Goal: Task Accomplishment & Management: Complete application form

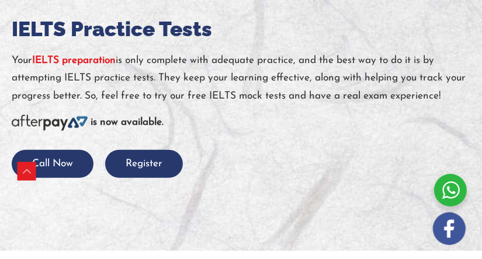
scroll to position [474, 0]
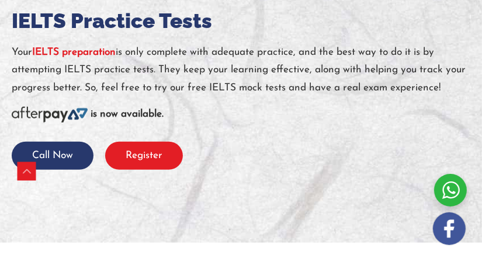
click at [132, 147] on button "Register" at bounding box center [144, 155] width 78 height 27
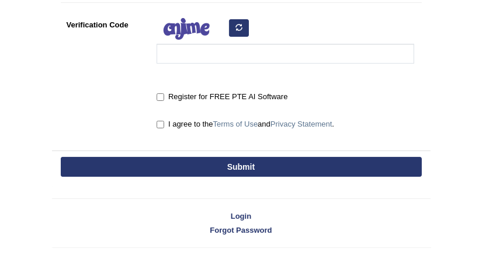
scroll to position [391, 0]
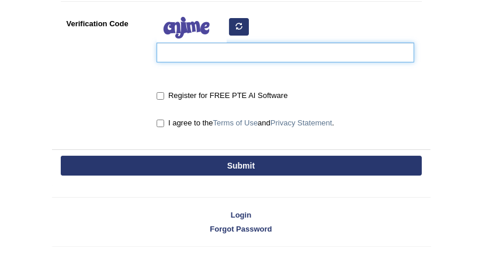
click at [400, 54] on input "Verification Code" at bounding box center [286, 53] width 258 height 20
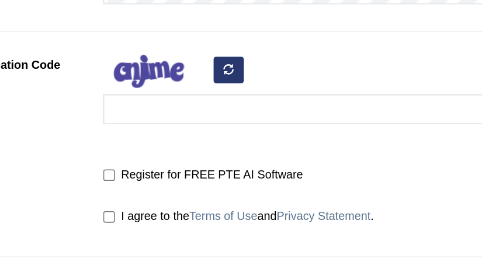
scroll to position [350, 0]
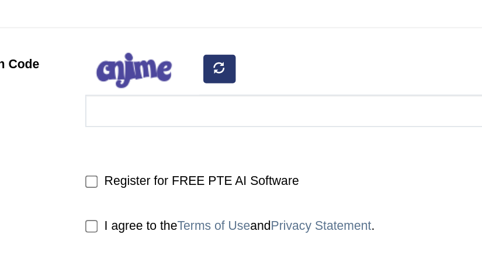
click at [357, 131] on div "Register for FREE PTE AI Software" at bounding box center [286, 134] width 258 height 16
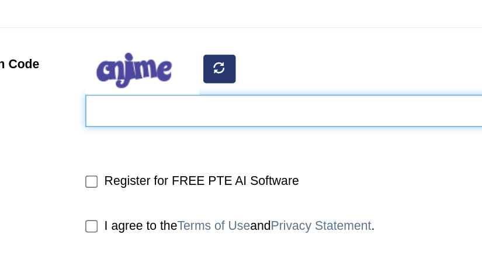
click at [186, 97] on input "Verification Code" at bounding box center [286, 93] width 258 height 20
click at [243, 92] on input "Verification Code" at bounding box center [286, 93] width 258 height 20
click at [275, 96] on input "Verification Code" at bounding box center [286, 93] width 258 height 20
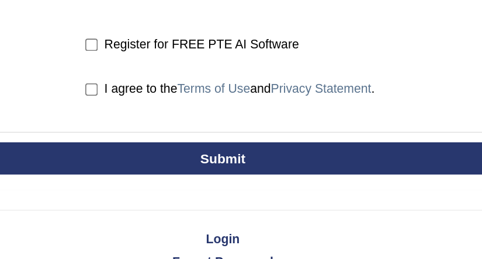
type input "6p"
click at [349, 206] on button "Submit" at bounding box center [241, 197] width 361 height 20
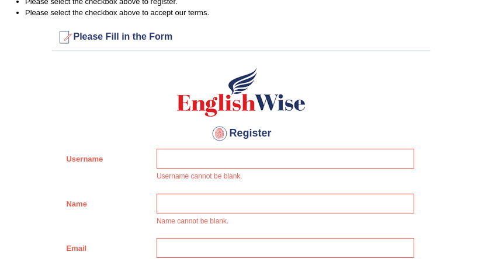
scroll to position [109, 0]
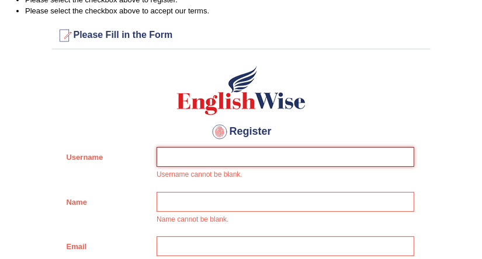
click at [280, 154] on input "Username" at bounding box center [286, 157] width 258 height 20
type input "l"
type input "LexxyNT"
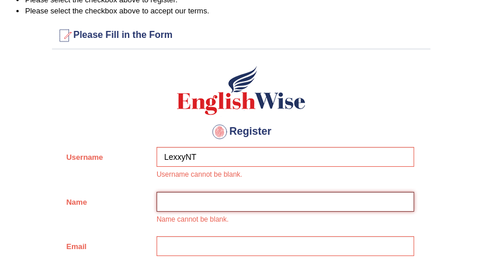
click at [242, 202] on input "Name" at bounding box center [286, 202] width 258 height 20
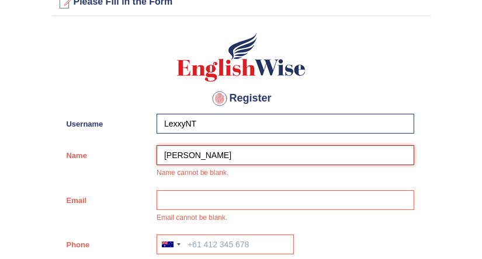
scroll to position [162, 0]
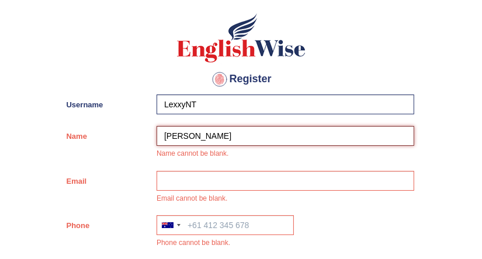
type input "Sam Kipruto"
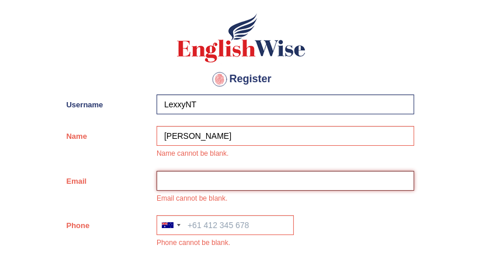
click at [280, 185] on input "Email" at bounding box center [286, 181] width 258 height 20
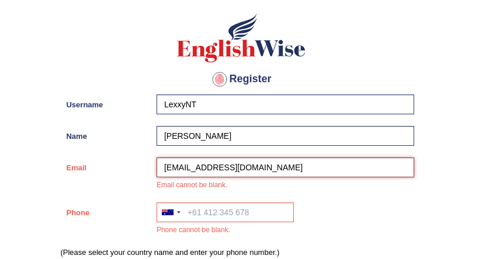
type input "carakana360@gmail.com"
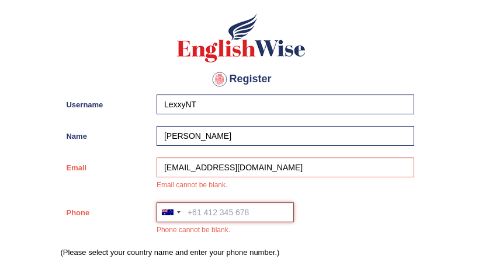
click at [220, 214] on input "Phone" at bounding box center [225, 213] width 137 height 20
type input "7"
click at [236, 210] on input "Phone" at bounding box center [225, 213] width 137 height 20
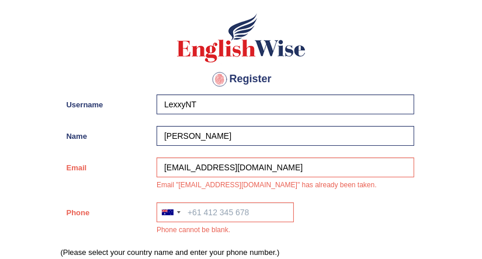
click at [315, 205] on div "Australia +61 India (भारत) +91 New Zealand +64 United States +1 Canada +1 Unite…" at bounding box center [282, 222] width 263 height 39
click at [192, 216] on input "Phone" at bounding box center [225, 213] width 137 height 20
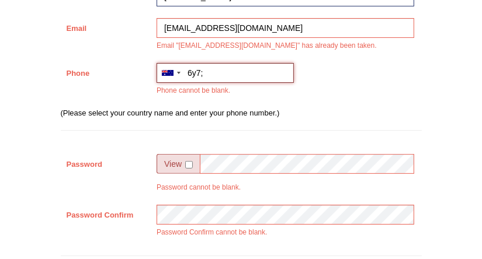
scroll to position [302, 0]
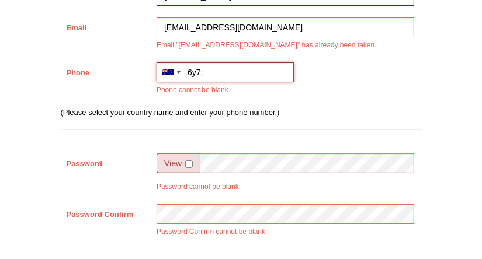
type input "6y7;"
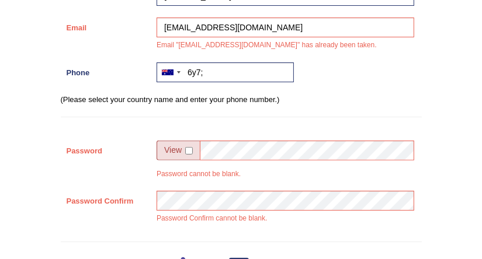
click at [238, 182] on div "20% Very Weak Password cannot be blank." at bounding box center [282, 163] width 263 height 45
click at [138, 214] on div "Password Confirm Password Confirm cannot be blank." at bounding box center [241, 210] width 361 height 39
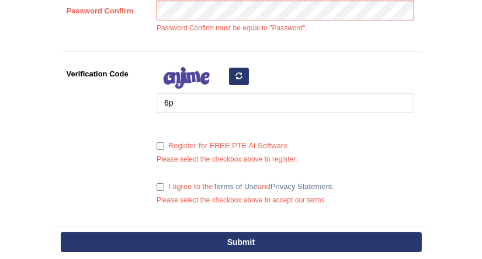
scroll to position [492, 0]
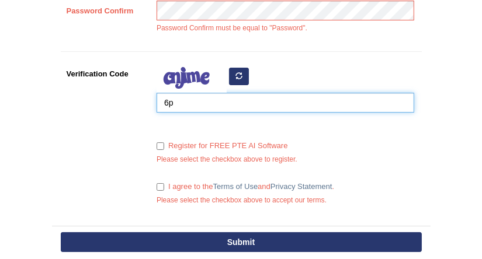
click at [173, 100] on input "6p" at bounding box center [286, 103] width 258 height 20
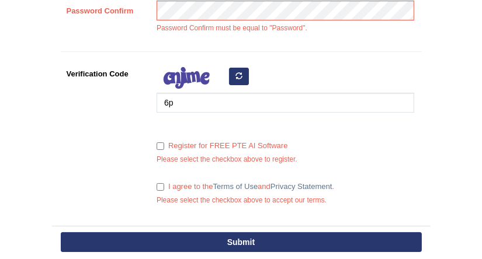
click at [168, 239] on button "Submit" at bounding box center [241, 242] width 361 height 20
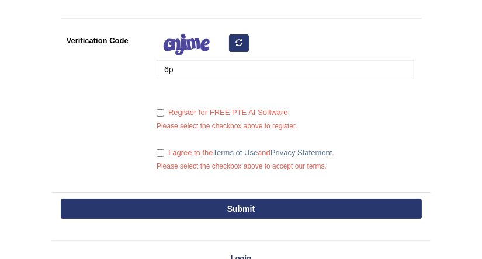
scroll to position [286, 0]
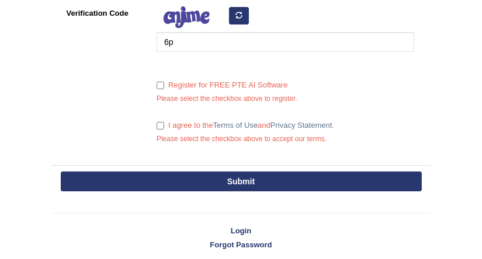
click at [190, 172] on button "Submit" at bounding box center [241, 182] width 361 height 20
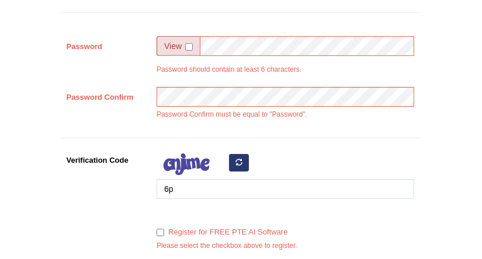
scroll to position [372, 0]
click at [187, 50] on input "checkbox" at bounding box center [189, 48] width 8 height 8
checkbox input "true"
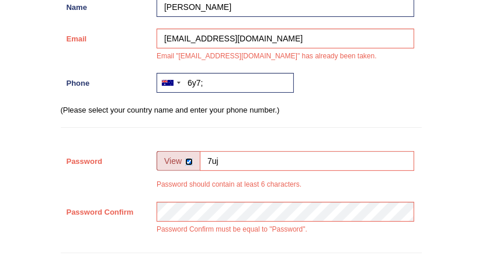
scroll to position [258, 0]
click at [178, 82] on div at bounding box center [179, 83] width 4 height 2
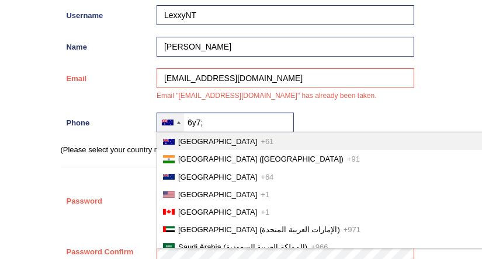
scroll to position [214, 0]
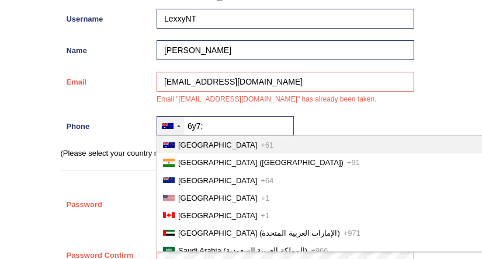
click at [187, 149] on span "Australia" at bounding box center [217, 145] width 79 height 9
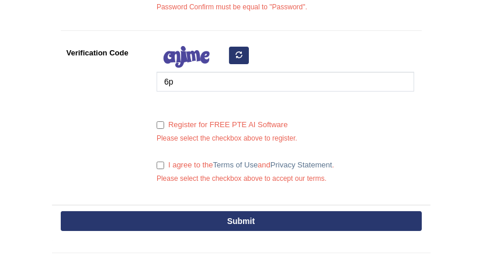
scroll to position [569, 0]
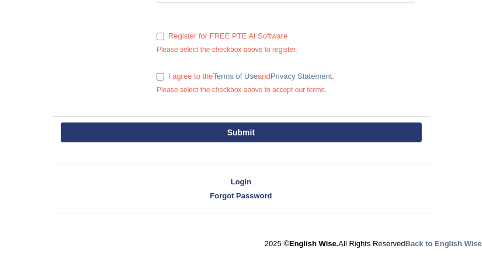
click at [180, 126] on button "Submit" at bounding box center [241, 133] width 361 height 20
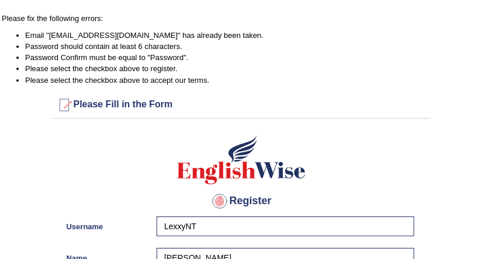
scroll to position [0, 0]
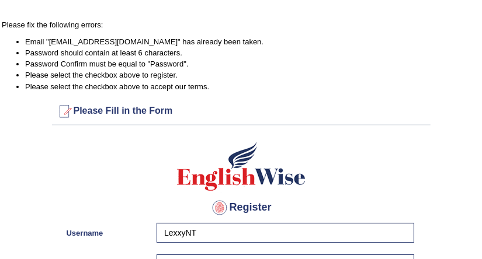
click at [69, 119] on div at bounding box center [64, 111] width 19 height 19
click at [58, 108] on div at bounding box center [64, 111] width 19 height 19
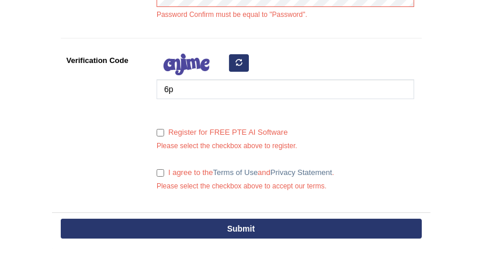
scroll to position [569, 0]
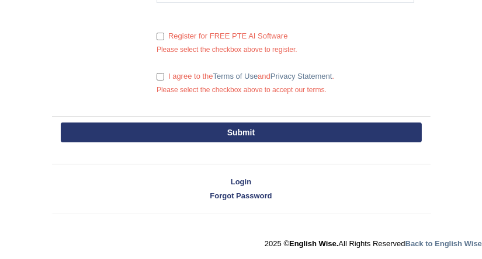
click at [374, 209] on div "Login Forgot Password" at bounding box center [241, 182] width 380 height 61
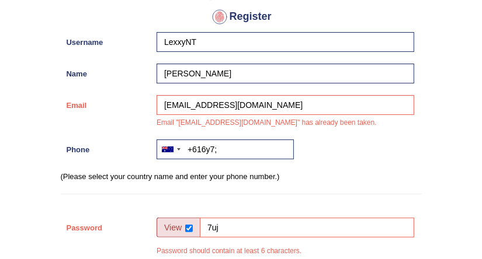
scroll to position [188, 0]
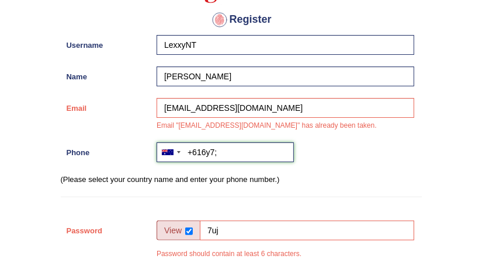
click at [246, 149] on input "+616y7;" at bounding box center [225, 153] width 137 height 20
type input "+61"
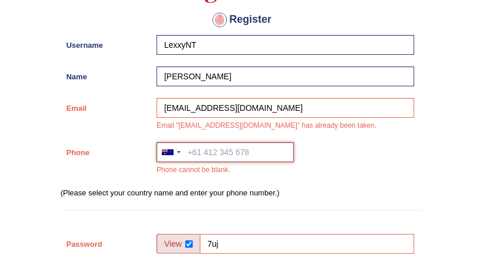
click at [206, 150] on input "Phone" at bounding box center [225, 153] width 137 height 20
click at [203, 148] on input "Phone" at bounding box center [225, 153] width 137 height 20
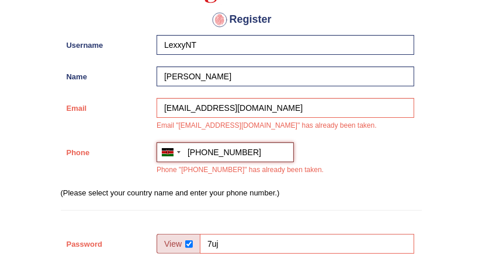
click at [202, 151] on input "+254720321836" at bounding box center [225, 153] width 137 height 20
click at [251, 150] on input "+254720321836" at bounding box center [225, 153] width 137 height 20
type input "+61428641551"
click at [307, 202] on div "Register Username LexxyNT Name Sam Kipruto Email carakana360@gmail.com Email "c…" at bounding box center [241, 226] width 378 height 567
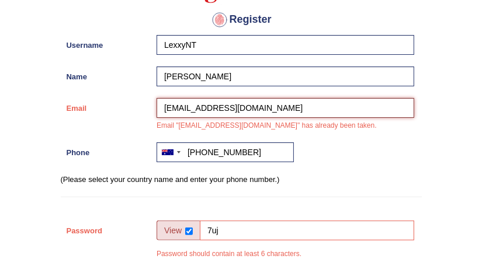
click at [210, 105] on input "carakana360@gmail.com" at bounding box center [286, 108] width 258 height 20
click at [197, 105] on input "carakana360@gmail.com" at bounding box center [286, 108] width 258 height 20
type input "thinkq360@gmail.com"
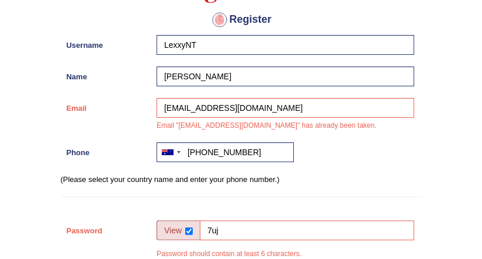
click at [253, 202] on div "Register Username LexxyNT Name Sam Kipruto Email thinkq360@gmail.com Email "car…" at bounding box center [241, 220] width 378 height 554
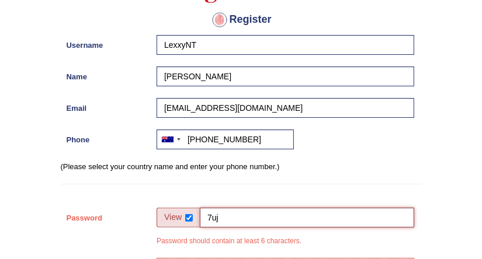
click at [229, 216] on input "7uj" at bounding box center [307, 218] width 214 height 20
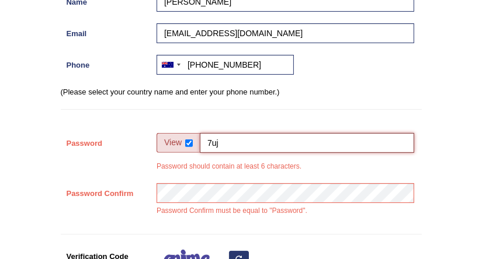
scroll to position [265, 0]
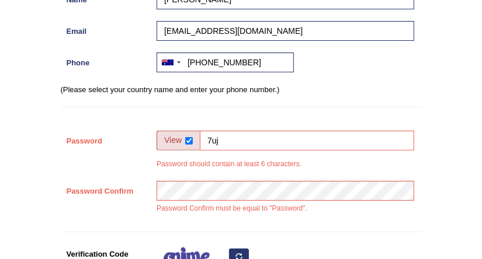
click at [229, 216] on div "Password Confirm must be equal to "Password"." at bounding box center [282, 200] width 263 height 39
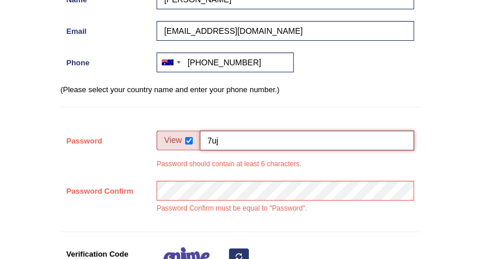
click at [232, 142] on input "7uj" at bounding box center [307, 141] width 214 height 20
type input "7"
type input "@7Options"
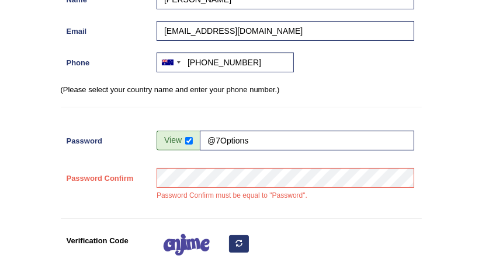
click at [132, 194] on div "Password Confirm Password Confirm must be equal to "Password"." at bounding box center [241, 187] width 361 height 39
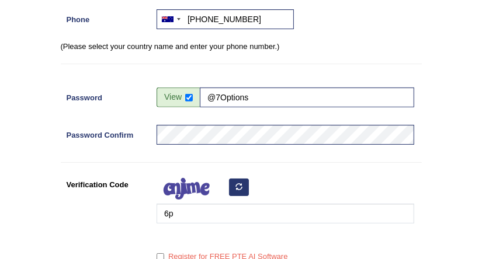
scroll to position [315, 0]
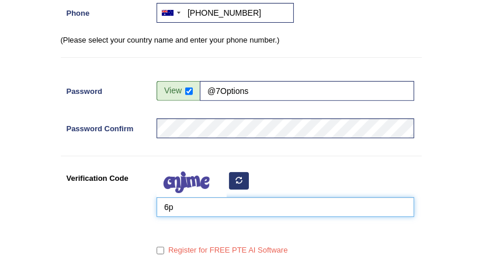
click at [182, 202] on input "6p" at bounding box center [286, 207] width 258 height 20
type input "6"
type input "fepUmz"
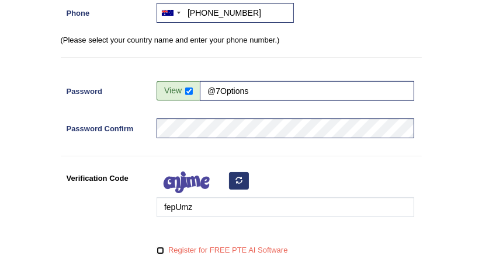
click at [160, 250] on input "Register for FREE PTE AI Software" at bounding box center [161, 251] width 8 height 8
checkbox input "true"
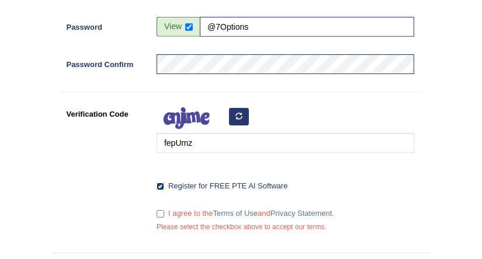
scroll to position [381, 0]
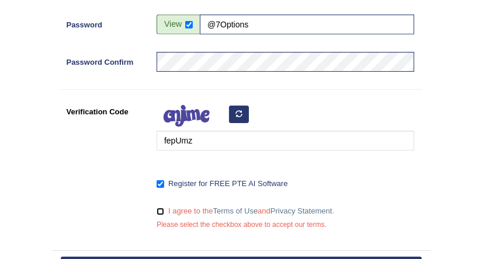
click at [157, 208] on input "I agree to the Terms of Use and Privacy Statement ." at bounding box center [161, 212] width 8 height 8
checkbox input "true"
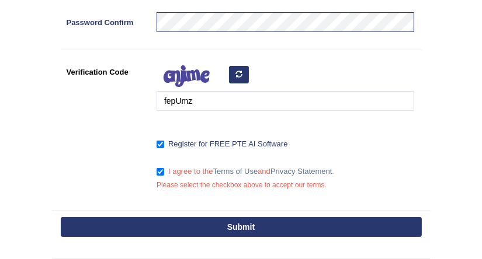
click at [258, 219] on button "Submit" at bounding box center [241, 227] width 361 height 20
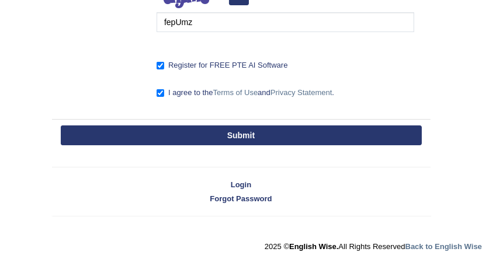
scroll to position [343, 0]
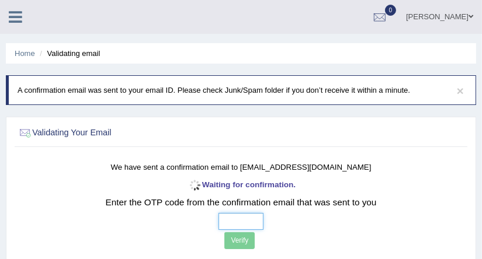
click at [244, 223] on input "text" at bounding box center [240, 221] width 45 height 17
type input "3 0 0 5"
click at [245, 239] on button "Verify" at bounding box center [239, 240] width 30 height 17
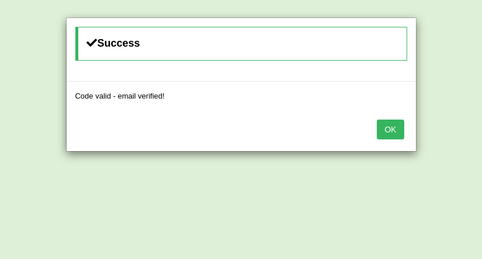
click at [392, 128] on button "OK" at bounding box center [390, 130] width 27 height 20
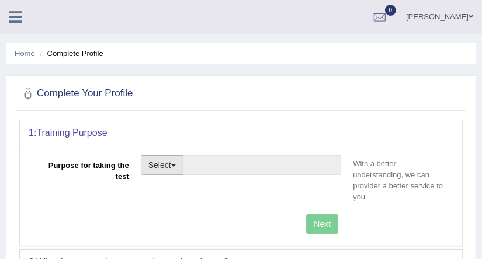
click at [172, 165] on button "Select" at bounding box center [162, 165] width 43 height 20
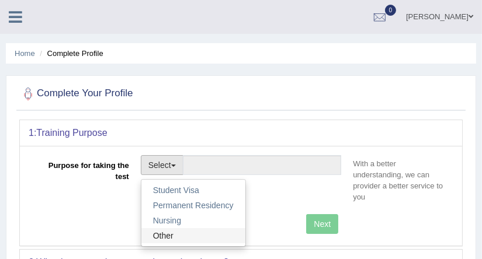
click at [163, 232] on link "Other" at bounding box center [193, 235] width 104 height 15
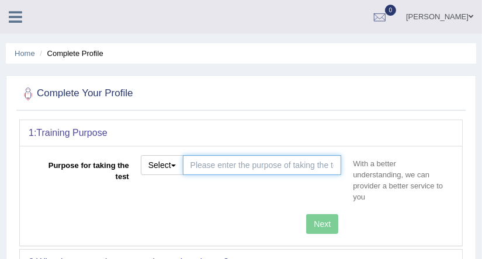
click at [258, 171] on input "Purpose for taking the test" at bounding box center [262, 165] width 159 height 20
type input "Registration- professional"
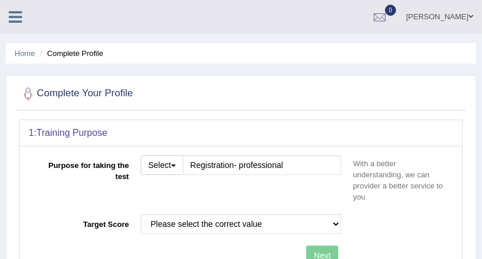
click at [275, 216] on div "Purpose for taking the test Select Student Visa Permanent Residency Nursing Oth…" at bounding box center [241, 211] width 442 height 131
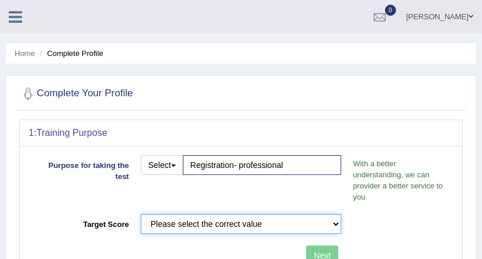
click at [273, 221] on select "Please select the correct value 50 (6 bands) 58 (6.5 bands) 65 (7 bands) 79 (8 …" at bounding box center [241, 224] width 201 height 20
select select "79"
click at [141, 214] on select "Please select the correct value 50 (6 bands) 58 (6.5 bands) 65 (7 bands) 79 (8 …" at bounding box center [241, 224] width 201 height 20
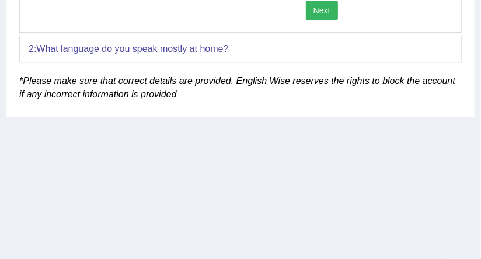
scroll to position [216, 0]
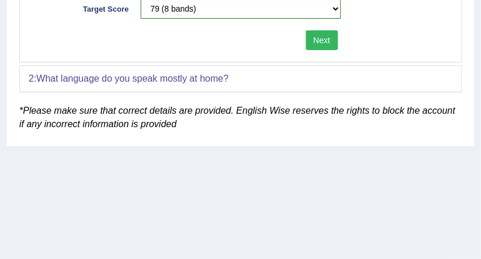
click at [207, 83] on b "What language do you speak mostly at home?" at bounding box center [132, 79] width 192 height 10
click at [326, 37] on button "Next" at bounding box center [322, 40] width 32 height 20
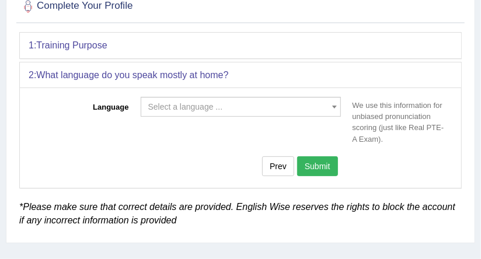
scroll to position [76, 0]
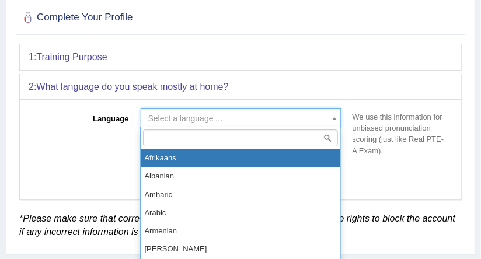
click at [328, 114] on span "Select a language ..." at bounding box center [241, 119] width 200 height 20
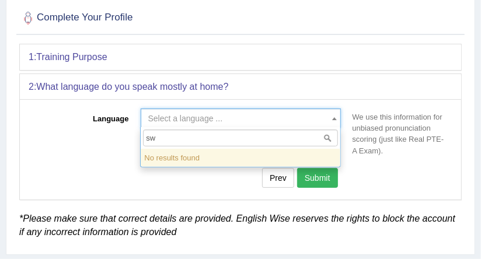
type input "s"
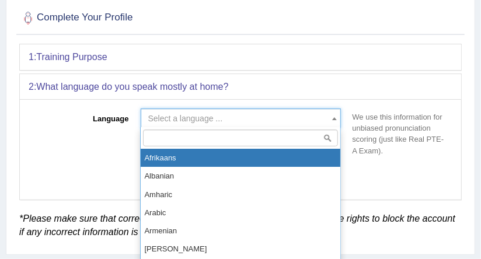
select select "Afrikaans"
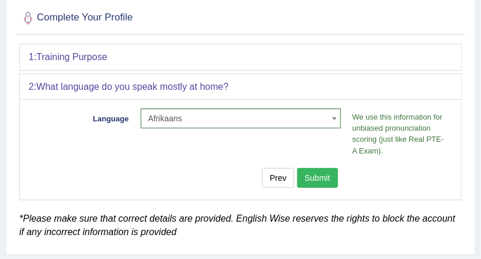
click at [316, 181] on button "Submit" at bounding box center [317, 178] width 41 height 20
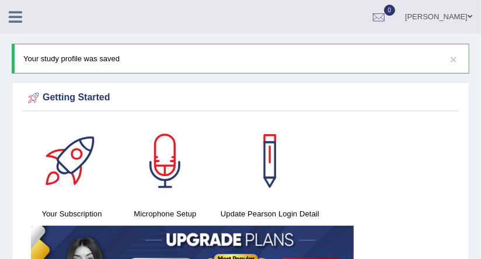
click at [473, 16] on link "Sam Kipruto" at bounding box center [439, 15] width 85 height 30
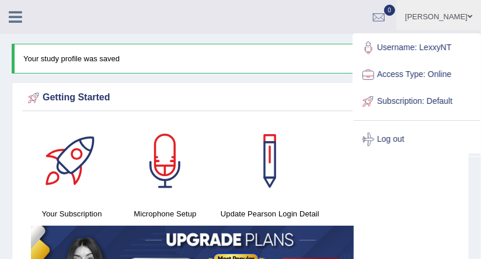
click at [431, 159] on div "Your Subscription Microphone Setup Update Pearson Login Detail" at bounding box center [240, 237] width 437 height 234
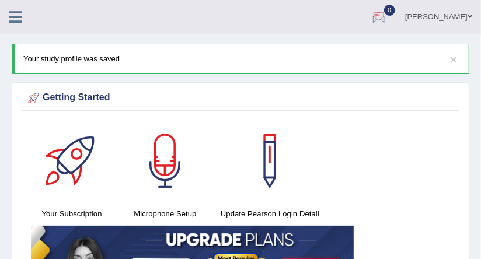
click at [388, 16] on div at bounding box center [379, 18] width 18 height 18
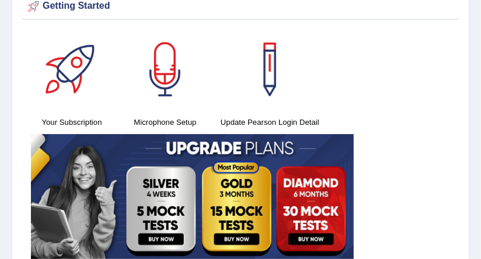
scroll to position [14, 0]
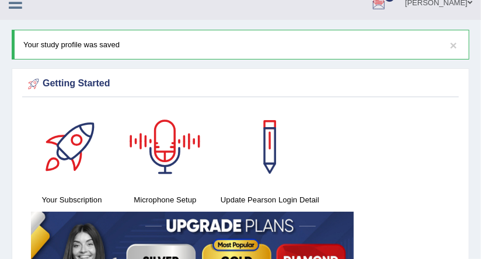
click at [172, 167] on div at bounding box center [165, 147] width 82 height 82
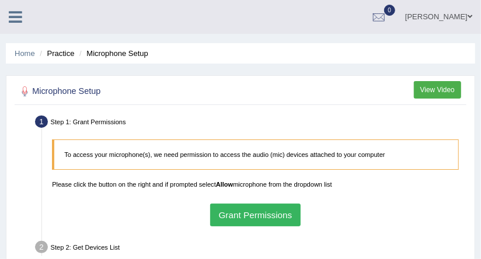
click at [242, 210] on button "Grant Permissions" at bounding box center [255, 215] width 91 height 23
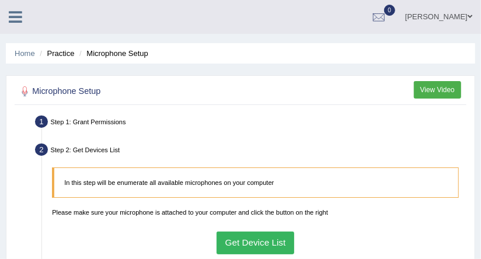
click at [235, 240] on button "Get Device List" at bounding box center [256, 243] width 78 height 23
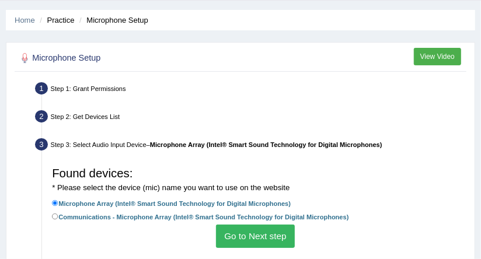
scroll to position [37, 0]
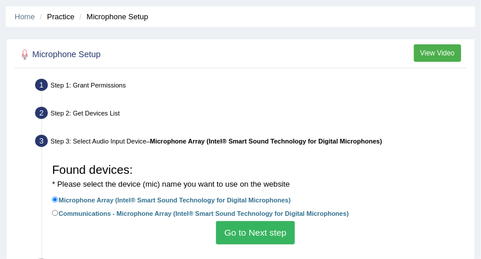
click at [239, 237] on button "Go to Next step" at bounding box center [255, 232] width 79 height 23
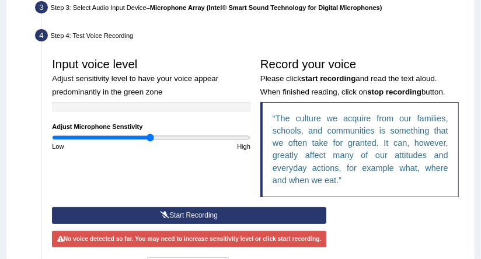
scroll to position [157, 0]
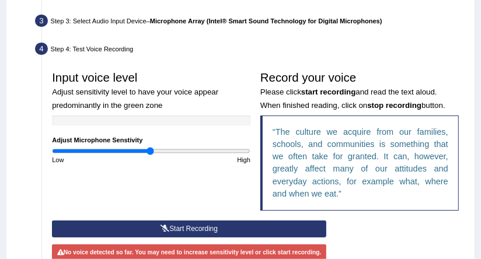
click at [206, 227] on button "Start Recording" at bounding box center [189, 229] width 275 height 17
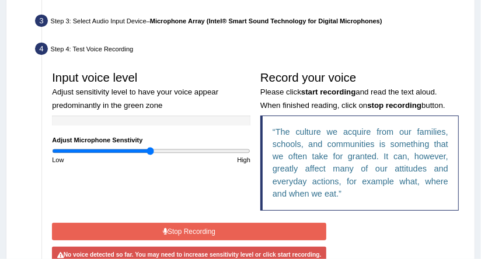
click at [206, 227] on button "Stop Recording" at bounding box center [189, 231] width 275 height 17
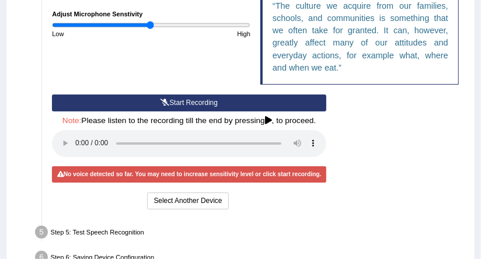
scroll to position [291, 0]
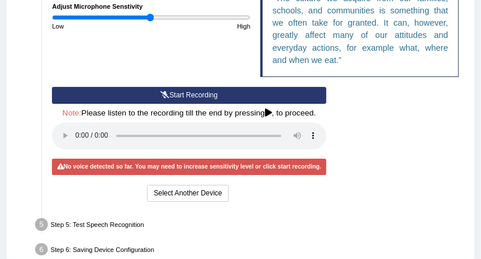
click at [172, 91] on button "Start Recording" at bounding box center [189, 95] width 275 height 17
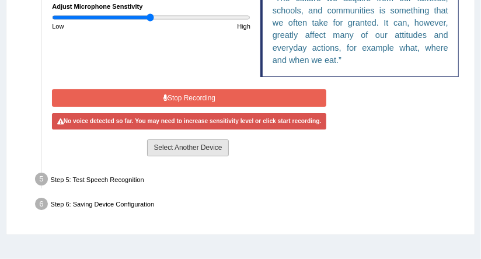
click at [178, 145] on button "Select Another Device" at bounding box center [187, 148] width 81 height 17
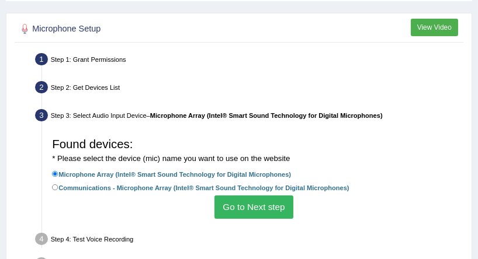
scroll to position [47, 0]
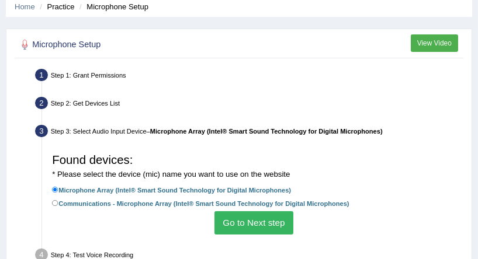
click at [235, 224] on button "Go to Next step" at bounding box center [253, 222] width 79 height 23
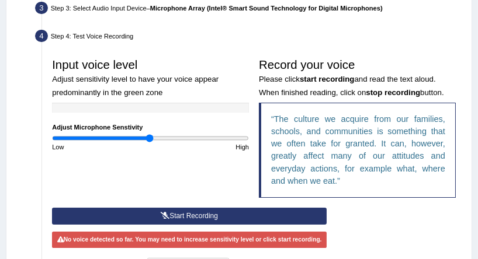
scroll to position [172, 0]
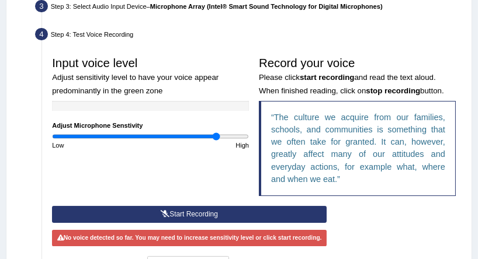
type input "1.7"
click at [216, 139] on input "range" at bounding box center [150, 137] width 197 height 8
click at [192, 215] on button "Start Recording" at bounding box center [189, 214] width 275 height 17
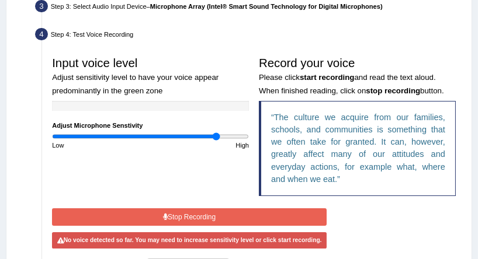
click at [175, 213] on button "Stop Recording" at bounding box center [189, 217] width 275 height 17
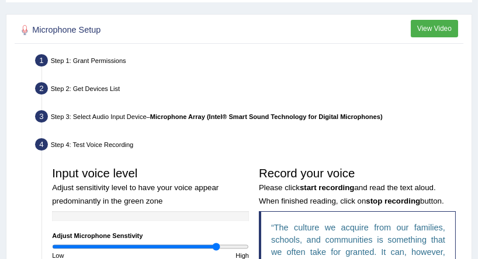
scroll to position [57, 0]
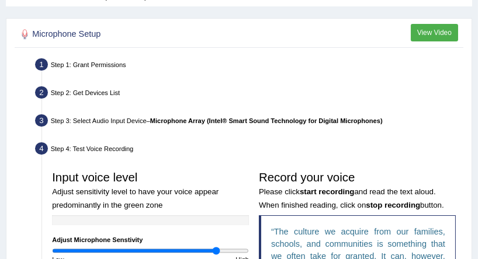
click at [23, 32] on div at bounding box center [25, 34] width 15 height 15
click at [84, 62] on div "Step 1: Grant Permissions" at bounding box center [249, 66] width 436 height 22
click at [91, 98] on div "Step 2: Get Devices List" at bounding box center [249, 95] width 436 height 22
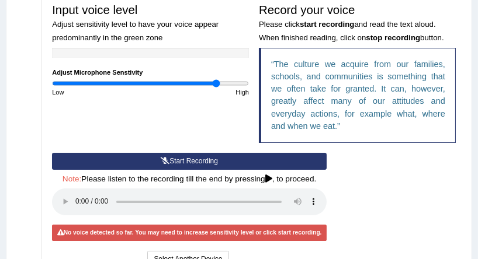
scroll to position [232, 0]
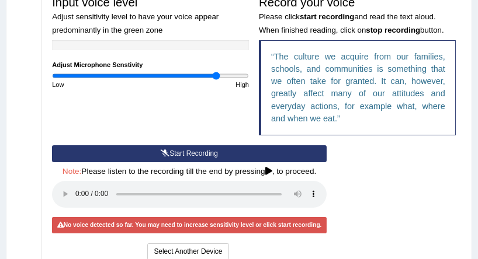
click at [172, 152] on button "Start Recording" at bounding box center [189, 153] width 275 height 17
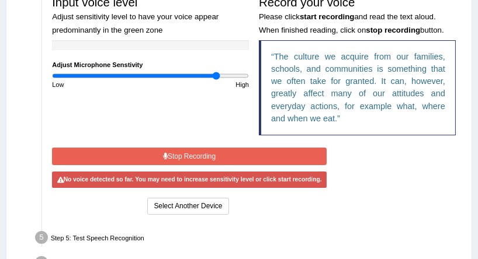
click at [172, 152] on button "Stop Recording" at bounding box center [189, 156] width 275 height 17
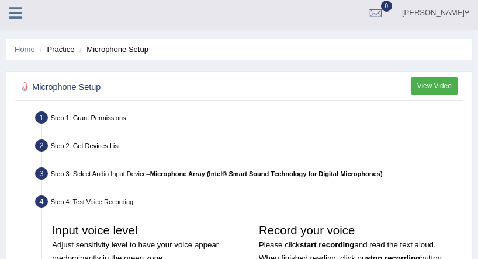
scroll to position [0, 0]
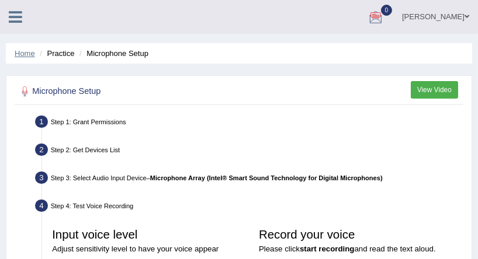
click at [23, 55] on link "Home" at bounding box center [25, 53] width 20 height 9
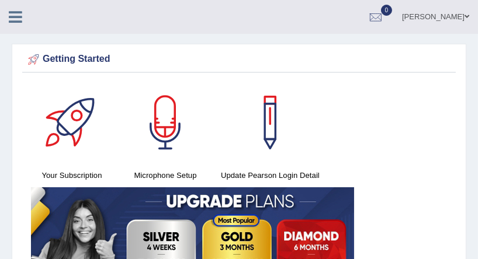
click at [266, 132] on div at bounding box center [270, 123] width 82 height 82
click at [163, 131] on div at bounding box center [165, 123] width 82 height 82
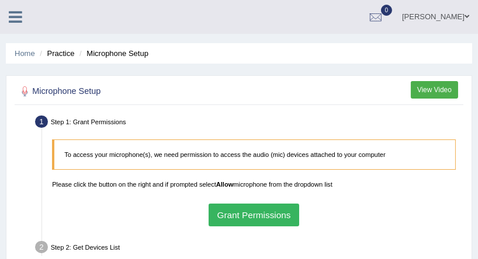
click at [243, 214] on button "Grant Permissions" at bounding box center [254, 215] width 91 height 23
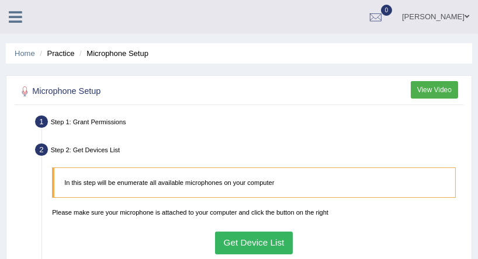
click at [238, 246] on button "Get Device List" at bounding box center [254, 243] width 78 height 23
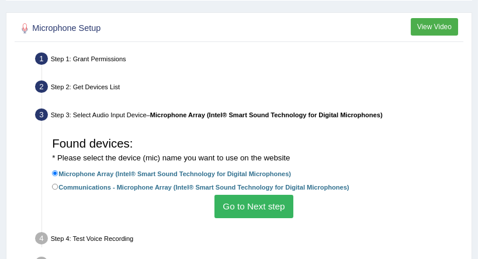
scroll to position [64, 0]
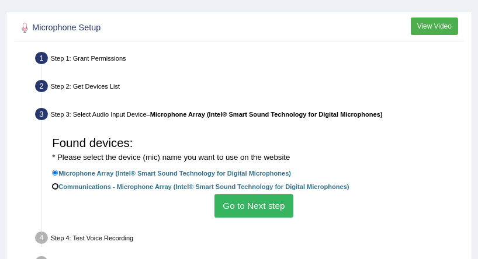
click at [53, 187] on input "Communications - Microphone Array (Intel® Smart Sound Technology for Digital Mi…" at bounding box center [55, 186] width 6 height 6
radio input "true"
click at [244, 207] on button "Go to Next step" at bounding box center [253, 205] width 79 height 23
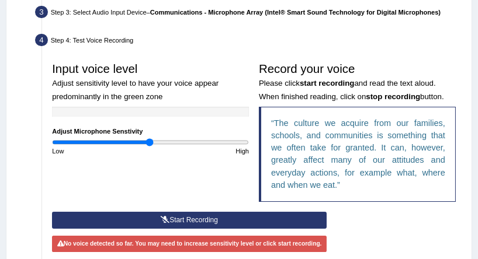
scroll to position [167, 0]
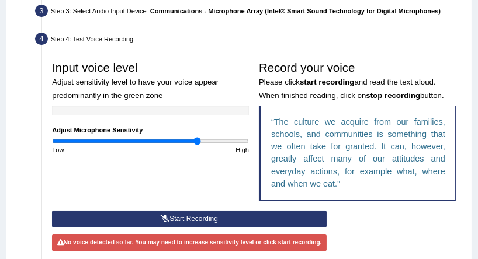
type input "1.5"
click at [197, 141] on input "range" at bounding box center [150, 141] width 197 height 8
click at [193, 219] on button "Start Recording" at bounding box center [189, 219] width 275 height 17
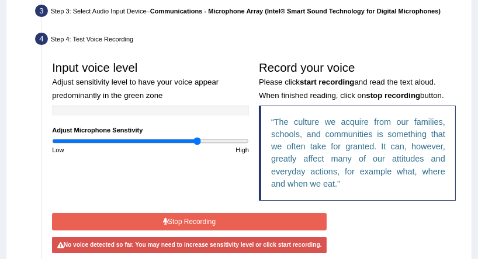
click at [193, 219] on button "Stop Recording" at bounding box center [189, 221] width 275 height 17
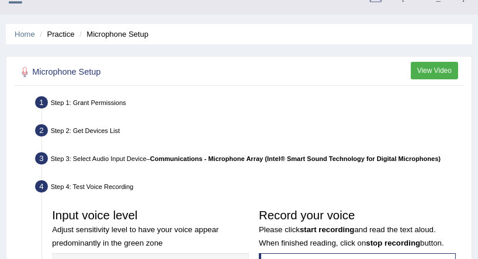
scroll to position [0, 0]
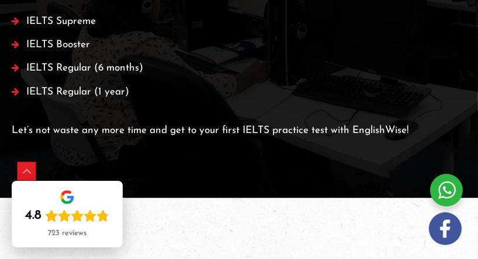
scroll to position [2858, 0]
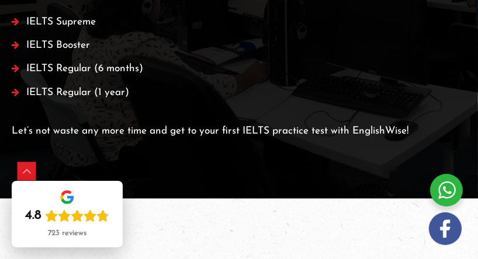
click at [293, 140] on p "Let’s not waste any more time and get to your first IELTS practice test with En…" at bounding box center [239, 132] width 454 height 18
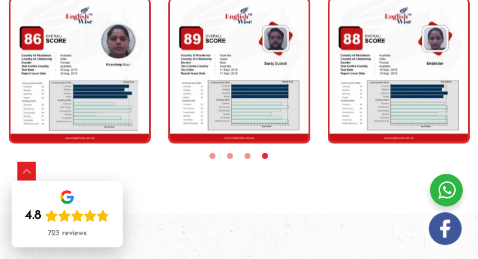
scroll to position [4101, 0]
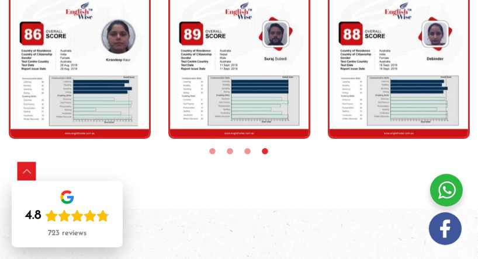
click at [260, 138] on img "tracker" at bounding box center [239, 65] width 142 height 146
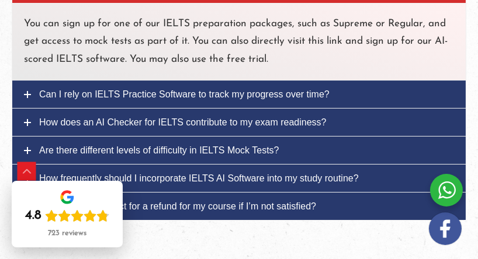
scroll to position [4424, 0]
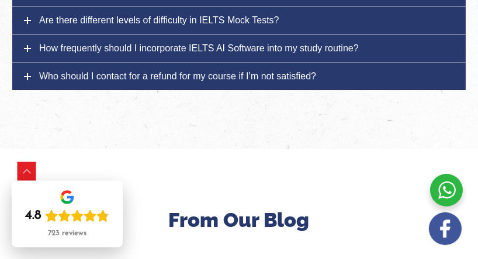
scroll to position [4468, 0]
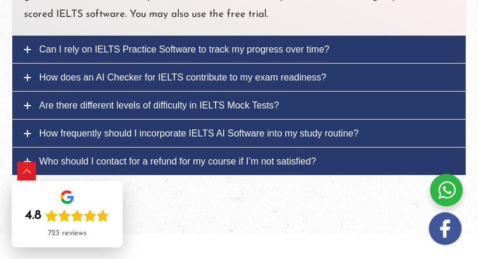
click at [338, 175] on link "Who should I contact for a refund for my course if I’m not satisfied?" at bounding box center [238, 161] width 453 height 27
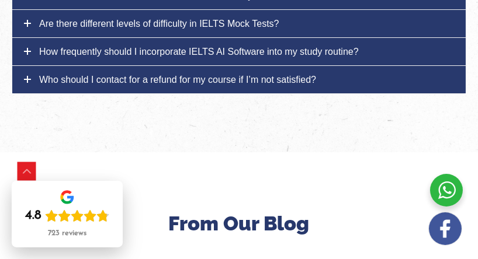
scroll to position [4618, 0]
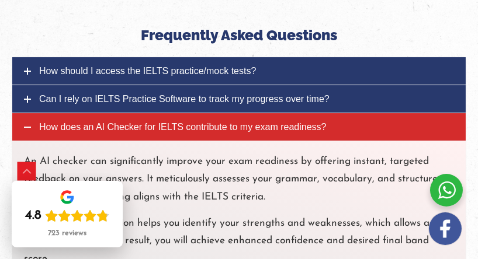
click at [251, 132] on span "How does an AI Checker for IELTS contribute to my exam readiness?" at bounding box center [182, 127] width 287 height 10
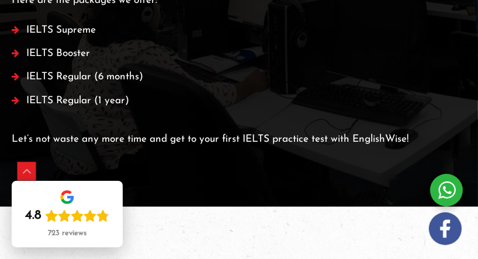
scroll to position [2852, 0]
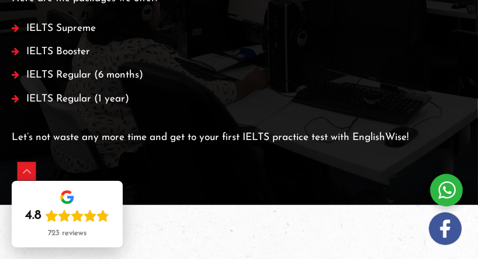
click at [47, 43] on li "IELTS Supreme" at bounding box center [239, 31] width 454 height 23
click at [50, 67] on li "IELTS Booster" at bounding box center [239, 54] width 454 height 23
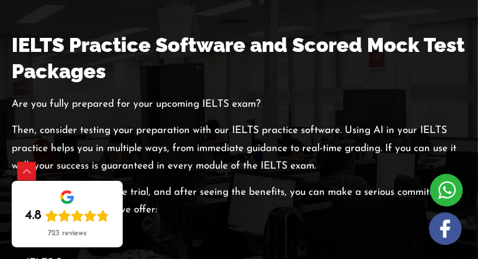
scroll to position [2639, 0]
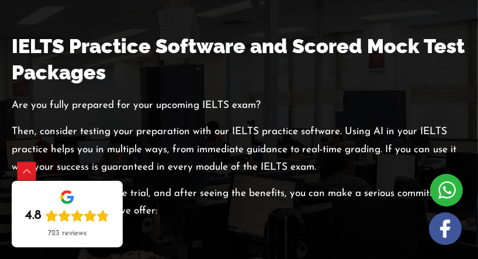
click at [273, 85] on h2 "IELTS Practice Software and Scored Mock Test Packages" at bounding box center [239, 58] width 454 height 51
click at [282, 85] on h2 "IELTS Practice Software and Scored Mock Test Packages" at bounding box center [239, 58] width 454 height 51
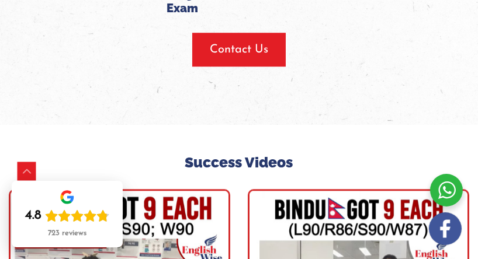
scroll to position [3518, 0]
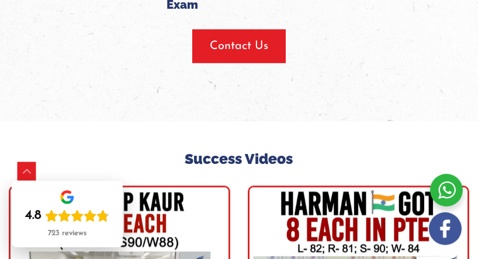
click at [248, 63] on span "button" at bounding box center [238, 46] width 93 height 34
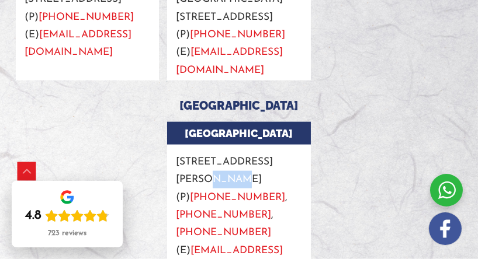
scroll to position [1650, 0]
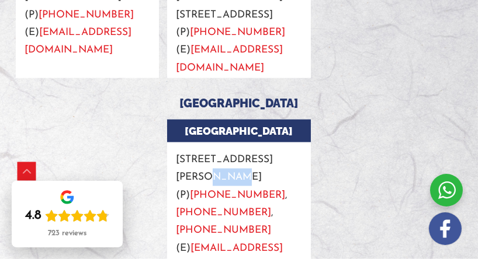
click at [320, 186] on div at bounding box center [390, 216] width 151 height 192
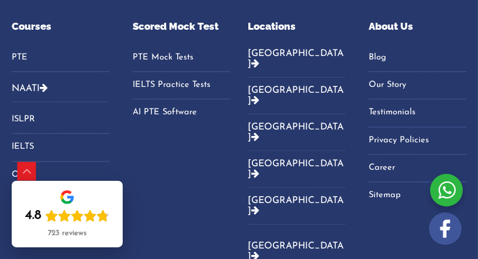
scroll to position [2902, 0]
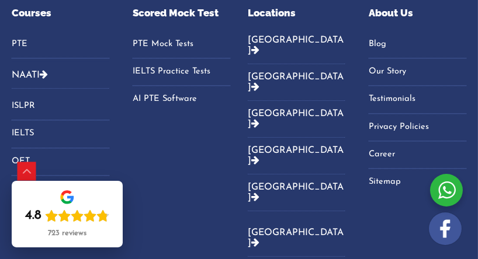
click at [189, 74] on link "IELTS Practice Tests" at bounding box center [182, 72] width 98 height 18
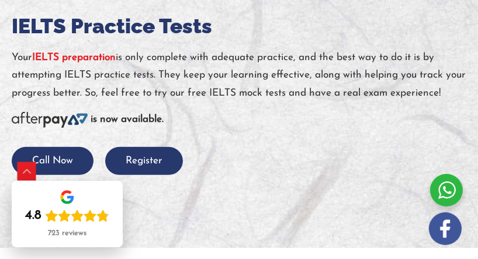
scroll to position [470, 0]
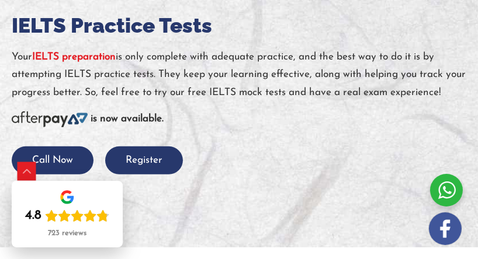
click at [59, 55] on strong "IELTS preparation" at bounding box center [74, 57] width 84 height 10
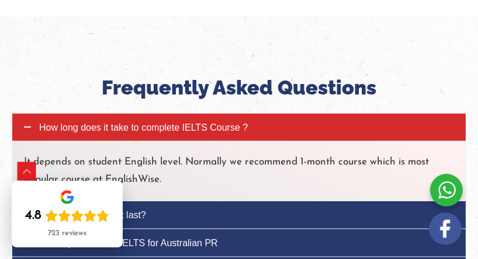
scroll to position [1436, 0]
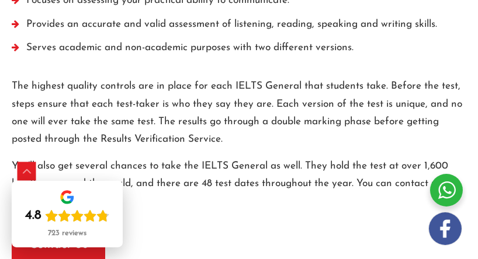
click at [319, 228] on div "Contact Us" at bounding box center [239, 245] width 454 height 34
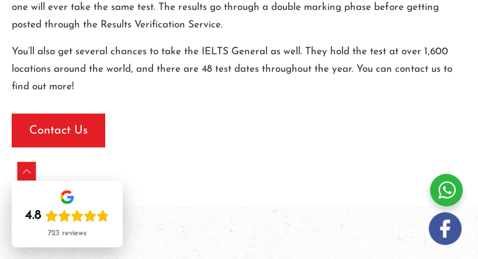
scroll to position [1250, 0]
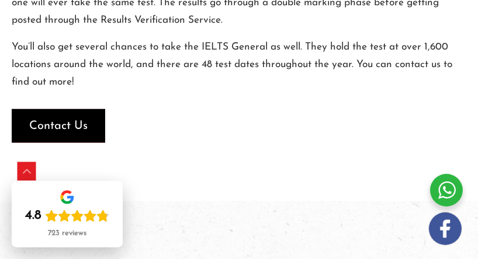
click at [39, 118] on span "Contact Us" at bounding box center [58, 126] width 58 height 16
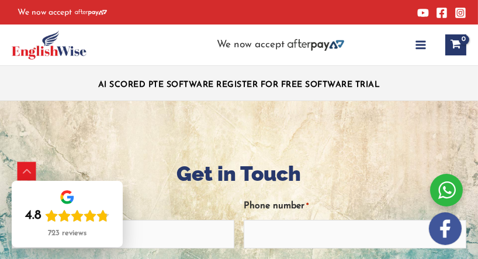
scroll to position [227, 0]
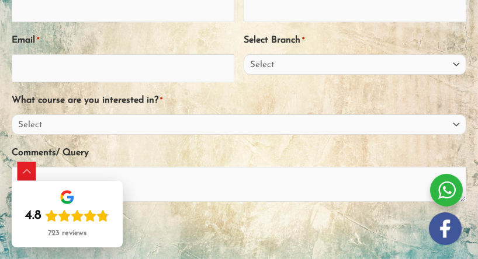
click at [328, 255] on div at bounding box center [239, 241] width 454 height 46
